Goal: Task Accomplishment & Management: Manage account settings

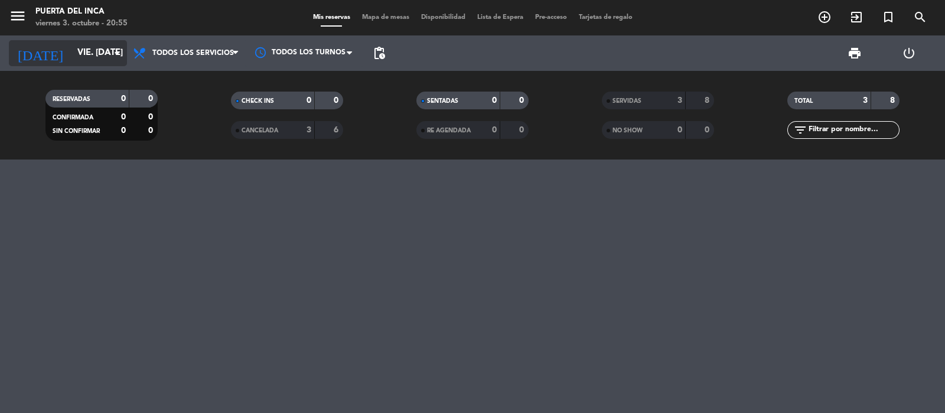
click at [80, 44] on input "vie. [DATE]" at bounding box center [128, 53] width 114 height 22
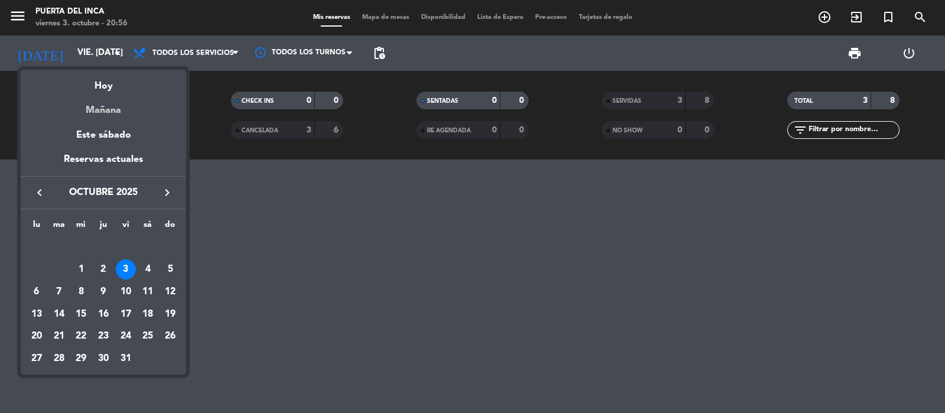
click at [108, 109] on div "Mañana" at bounding box center [103, 106] width 165 height 24
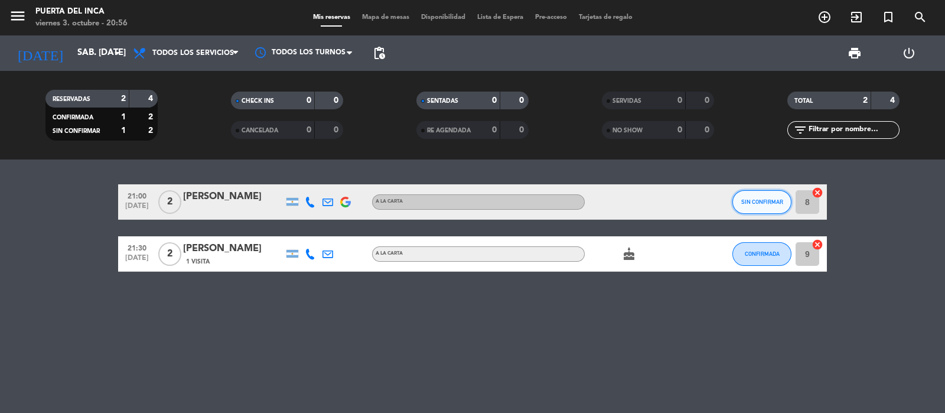
click at [765, 201] on span "SIN CONFIRMAR" at bounding box center [762, 202] width 42 height 6
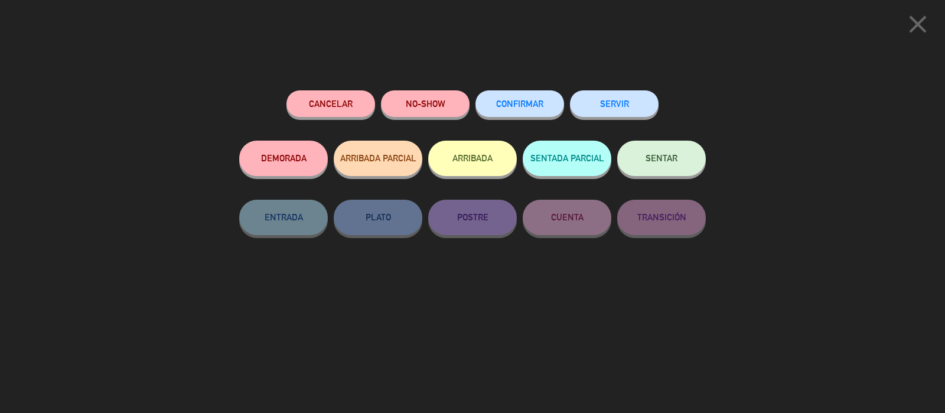
click at [518, 116] on button "CONFIRMAR" at bounding box center [520, 103] width 89 height 27
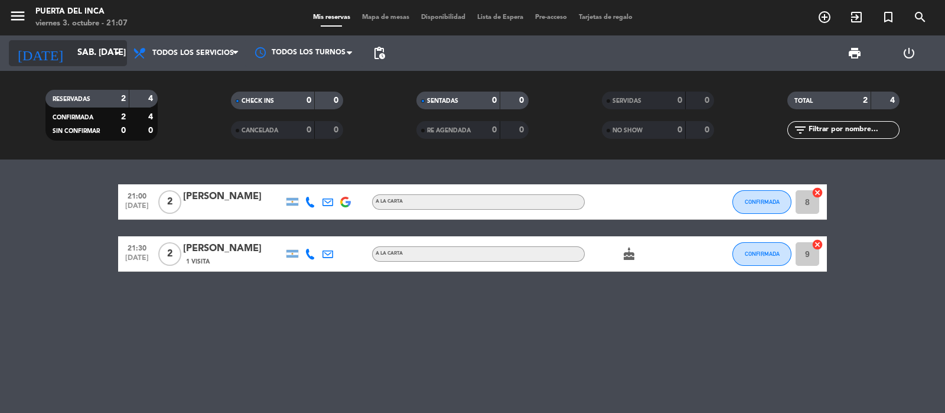
click at [89, 53] on input "sáb. [DATE]" at bounding box center [128, 53] width 114 height 22
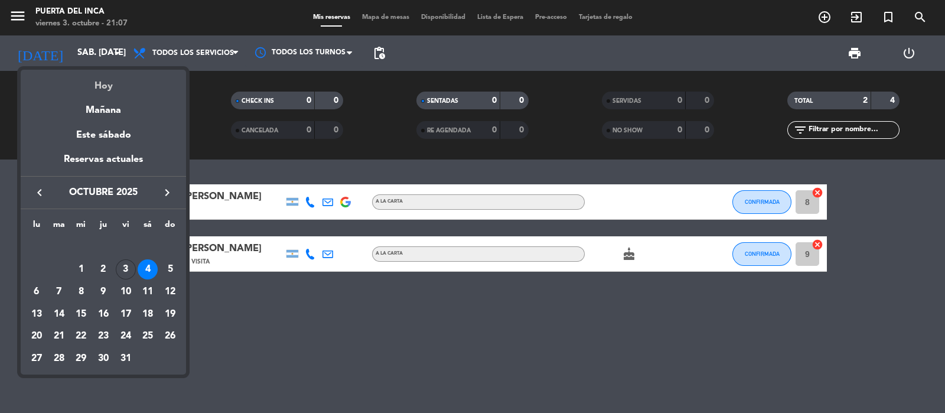
click at [100, 89] on div "Hoy" at bounding box center [103, 82] width 165 height 24
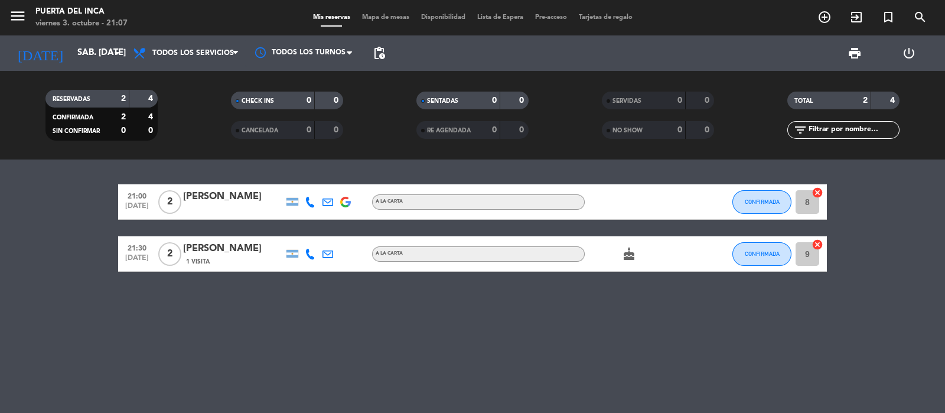
type input "vie. [DATE]"
